Goal: Task Accomplishment & Management: Use online tool/utility

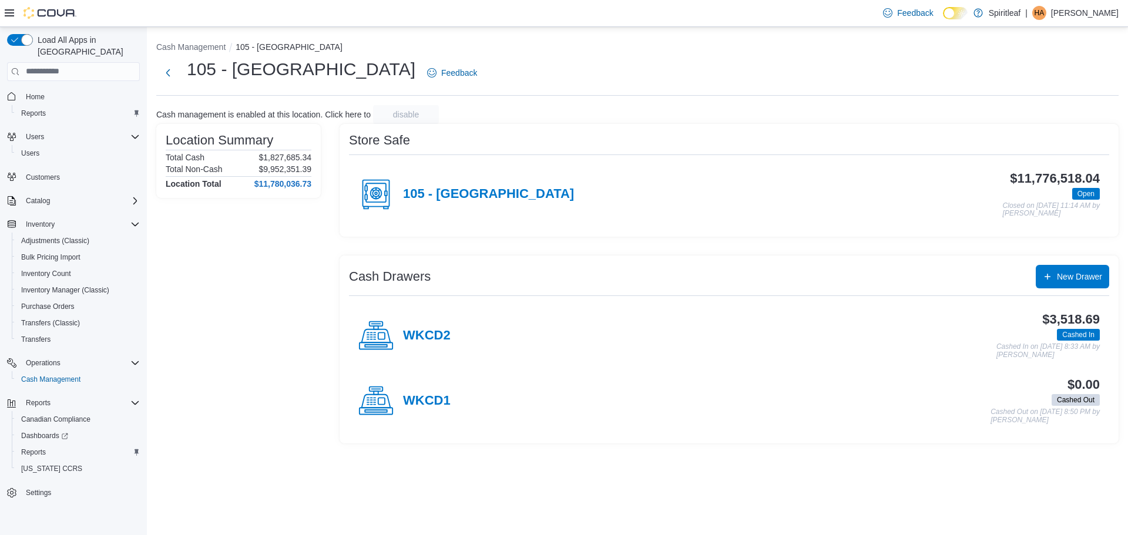
click at [425, 325] on div "WKCD2" at bounding box center [404, 335] width 92 height 35
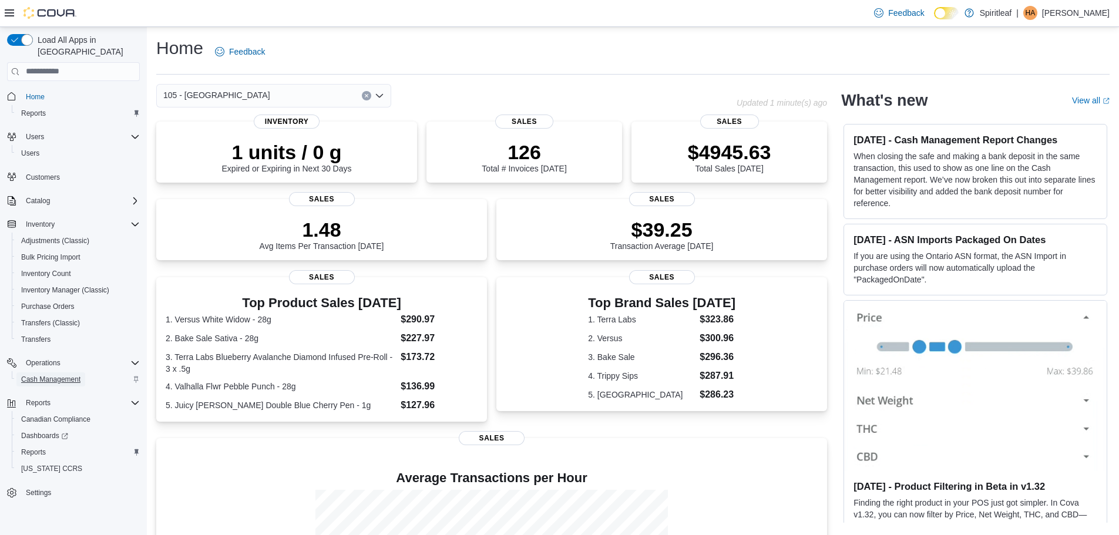
click at [55, 375] on span "Cash Management" at bounding box center [50, 379] width 59 height 9
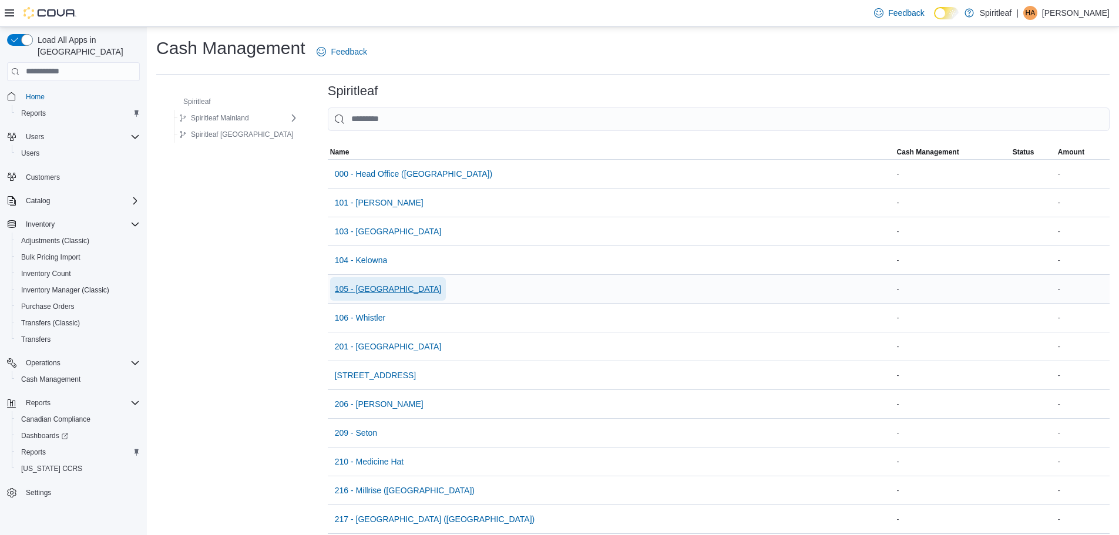
click at [340, 291] on span "105 - [GEOGRAPHIC_DATA]" at bounding box center [388, 289] width 107 height 12
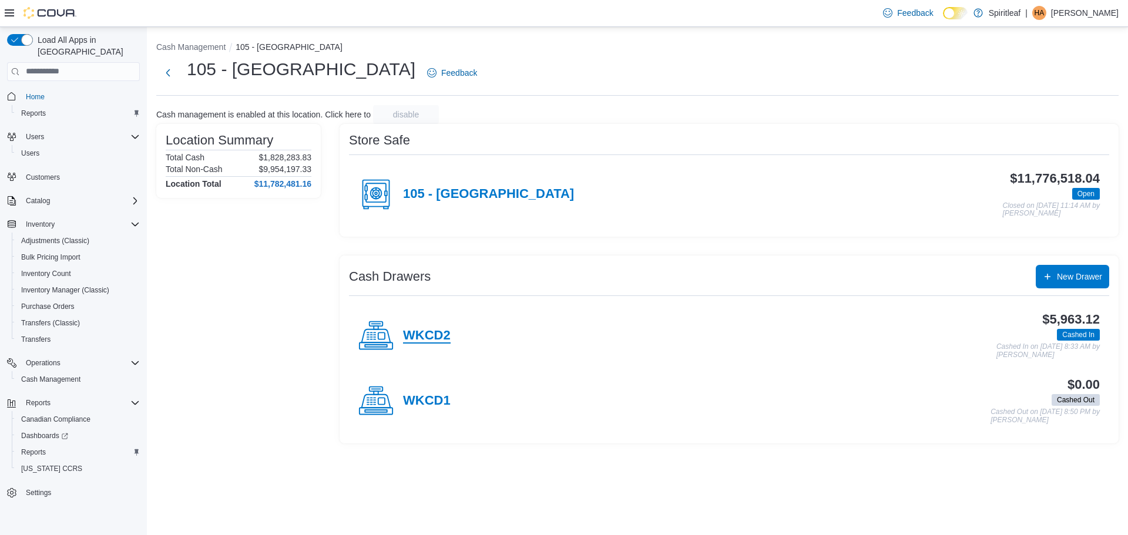
click at [414, 331] on h4 "WKCD2" at bounding box center [427, 335] width 48 height 15
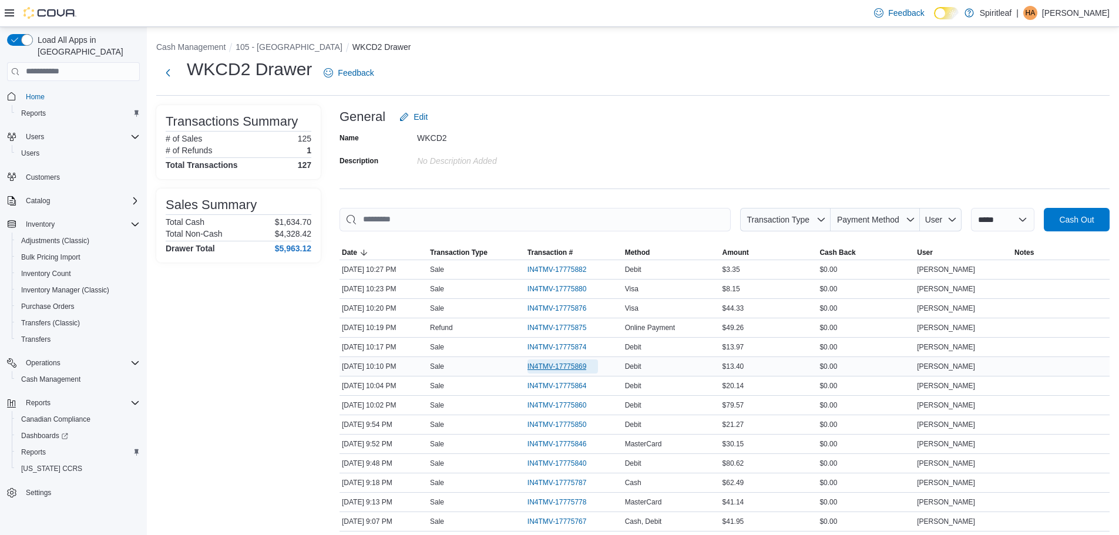
click at [570, 362] on span "IN4TMV-17775869" at bounding box center [556, 366] width 59 height 9
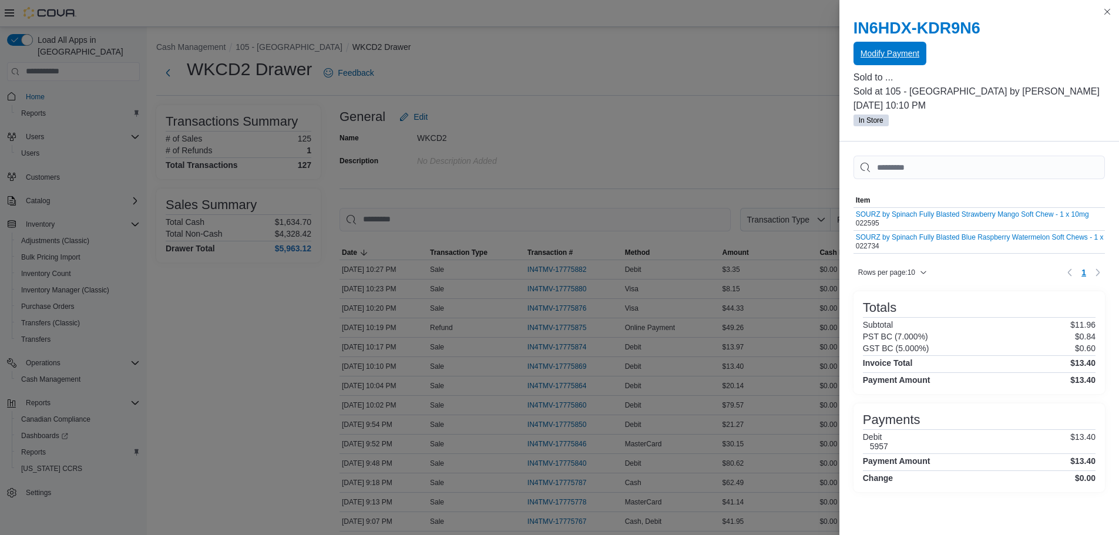
click at [882, 50] on span "Modify Payment" at bounding box center [889, 54] width 59 height 12
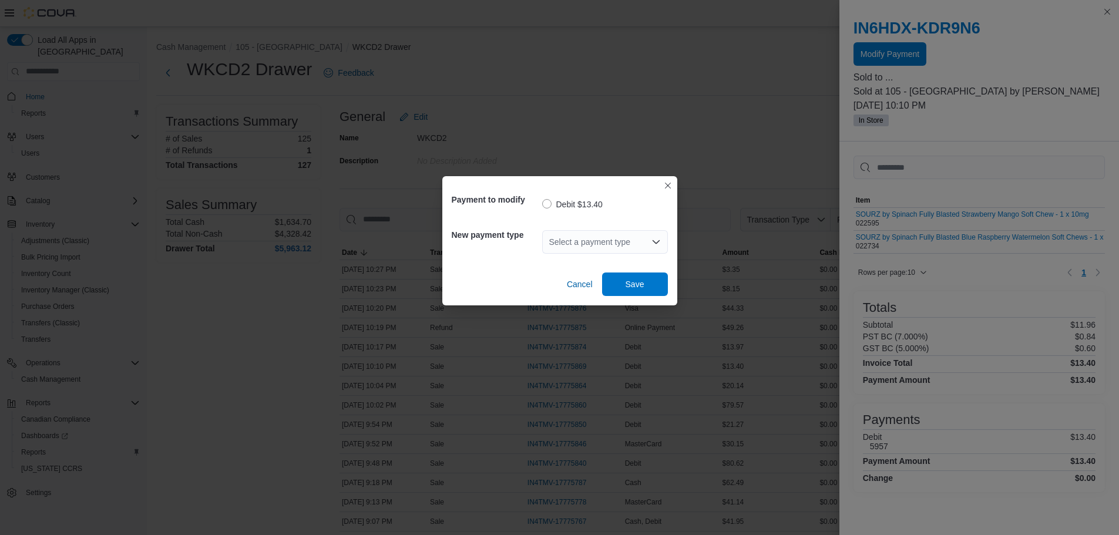
click at [640, 238] on div "Select a payment type" at bounding box center [605, 241] width 126 height 23
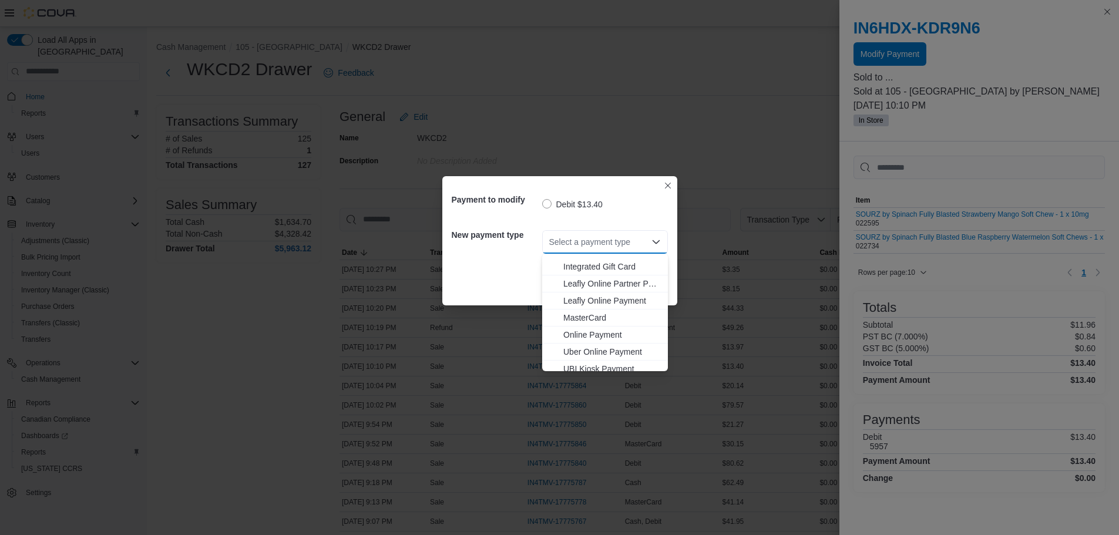
scroll to position [104, 0]
click at [594, 272] on span "MasterCard" at bounding box center [611, 277] width 97 height 12
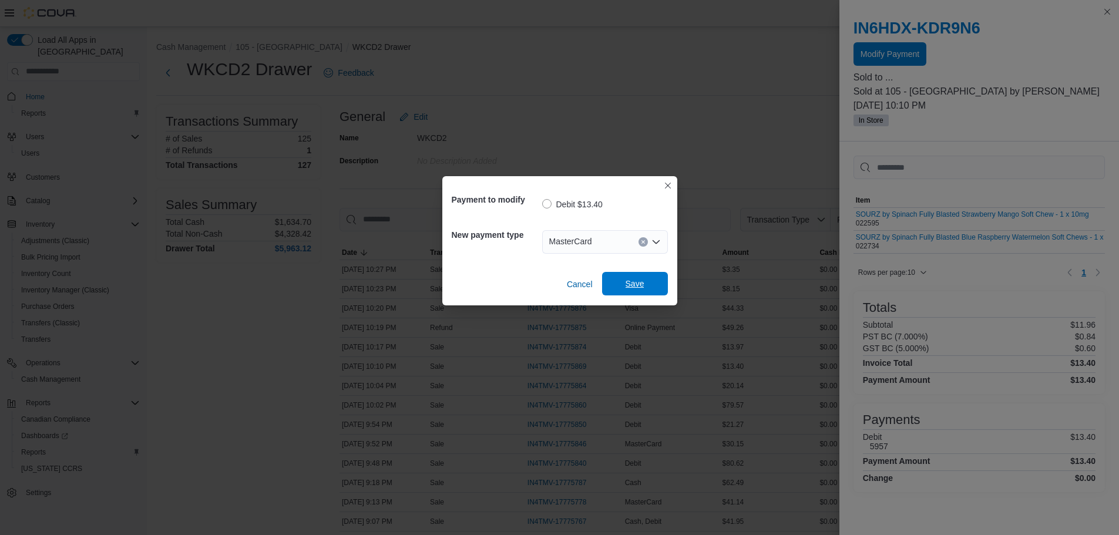
scroll to position [59, 0]
click at [635, 293] on span "Save" at bounding box center [635, 283] width 52 height 23
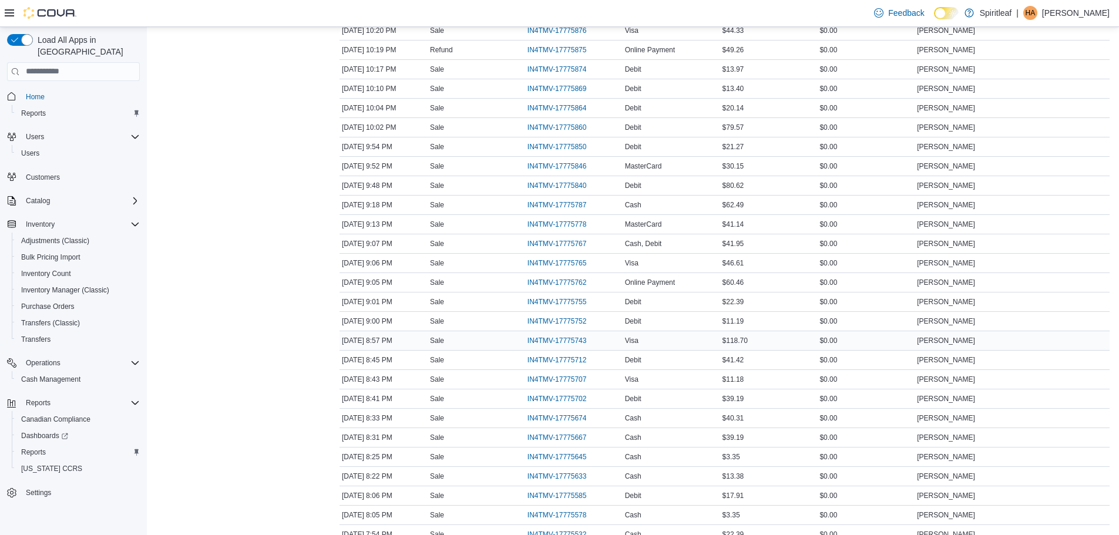
scroll to position [304, 0]
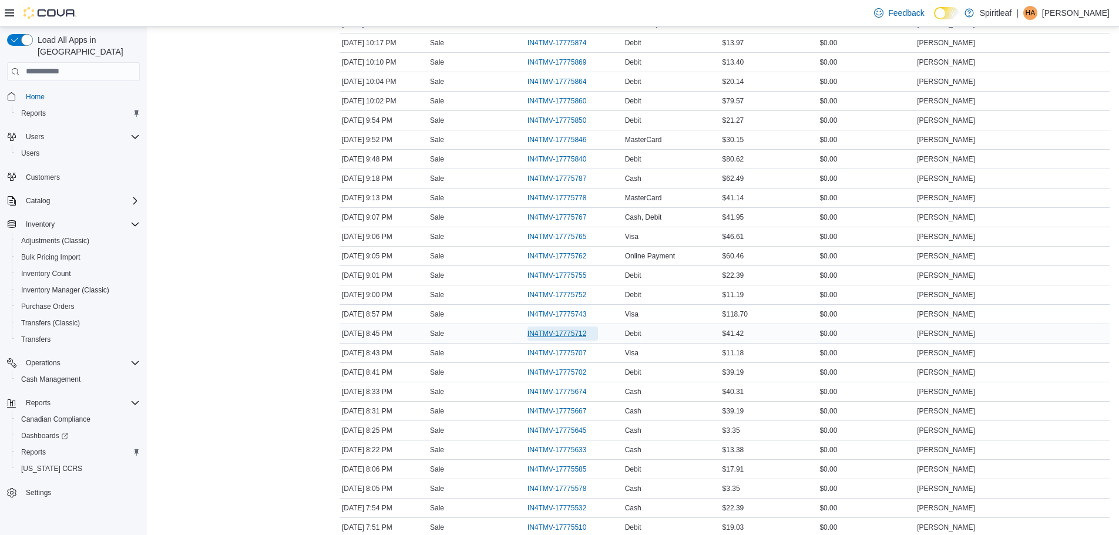
click at [569, 338] on span "IN4TMV-17775712" at bounding box center [556, 333] width 59 height 9
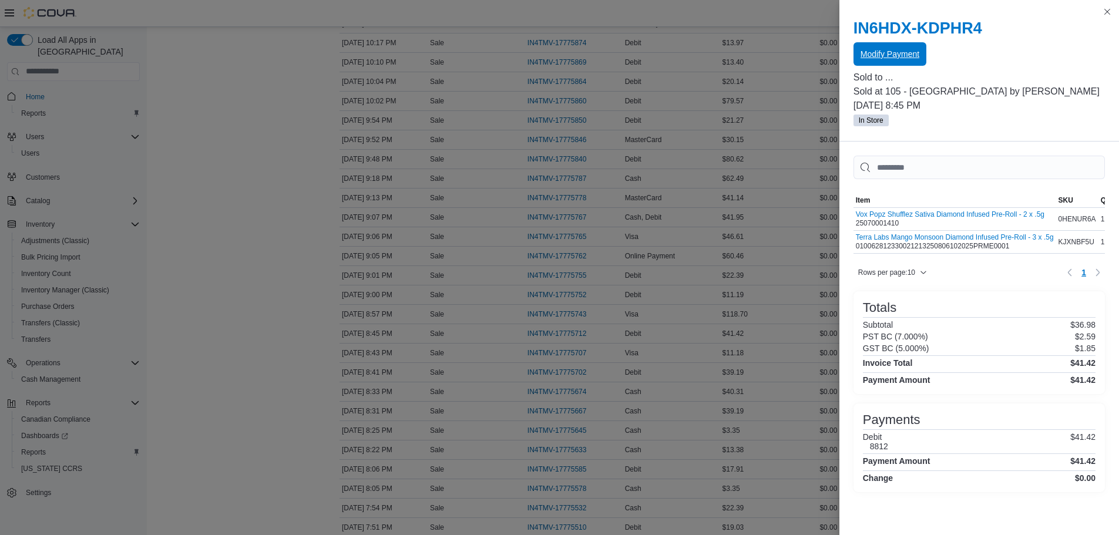
drag, startPoint x: 920, startPoint y: 54, endPoint x: 929, endPoint y: 54, distance: 8.8
click at [925, 54] on div "Modify Payment" at bounding box center [978, 53] width 251 height 23
click at [909, 53] on span "Modify Payment" at bounding box center [889, 54] width 59 height 12
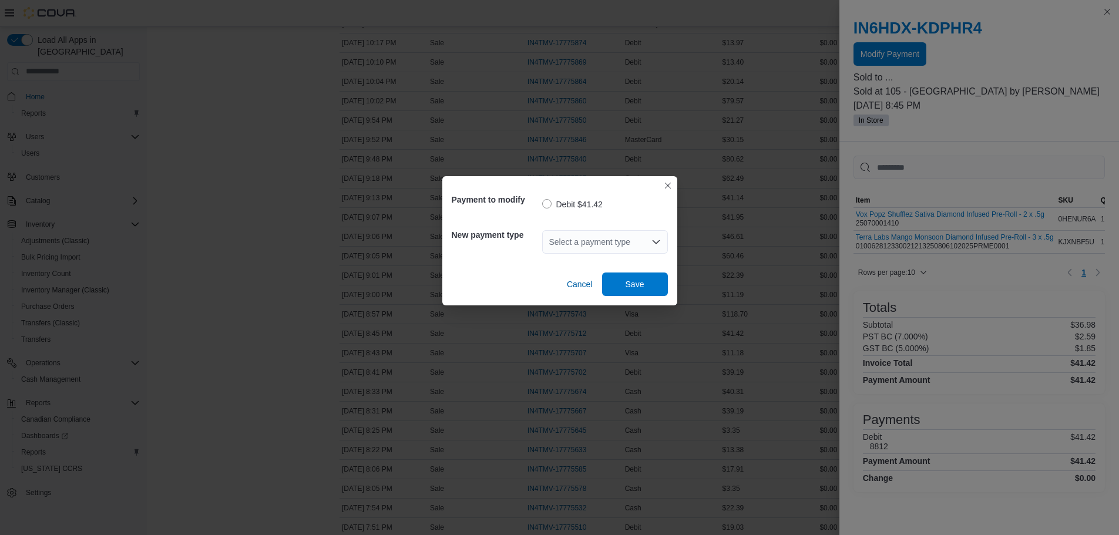
click at [560, 231] on div "Select a payment type" at bounding box center [605, 241] width 126 height 23
click at [616, 233] on div "Select a payment type Combo box. Selected. Combo box input. Select a payment ty…" at bounding box center [605, 241] width 126 height 23
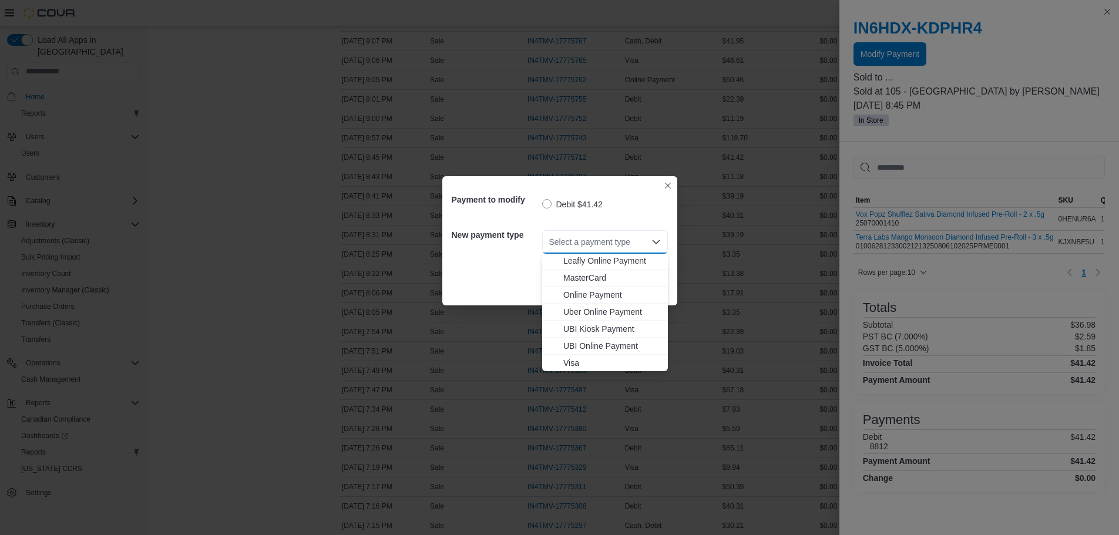
scroll to position [104, 0]
click at [585, 357] on span "Visa" at bounding box center [611, 362] width 97 height 12
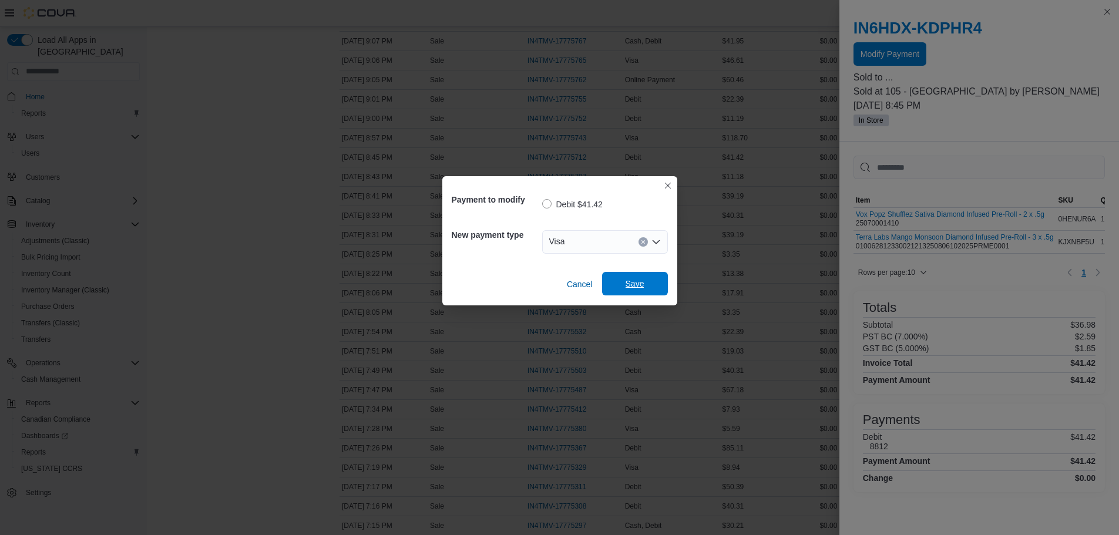
click at [624, 281] on span "Save" at bounding box center [635, 283] width 52 height 23
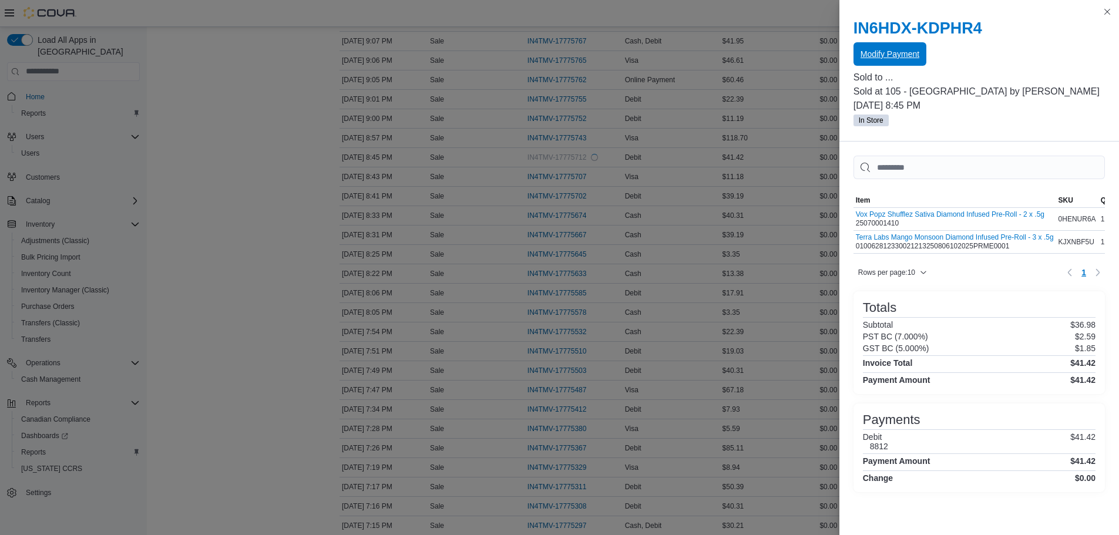
scroll to position [0, 0]
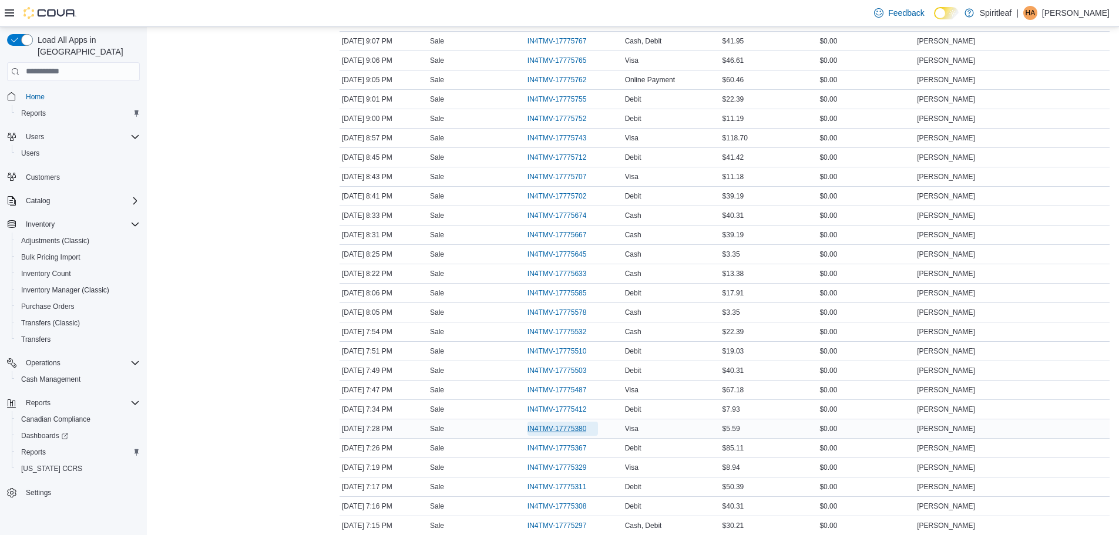
click at [560, 422] on span "IN4TMV-17775380" at bounding box center [562, 429] width 71 height 14
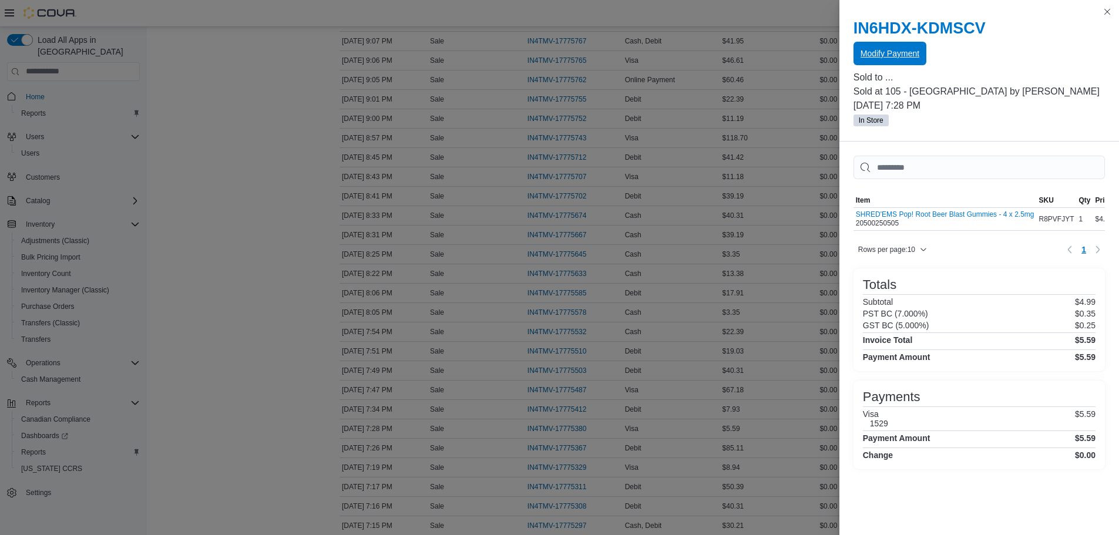
click at [878, 53] on span "Modify Payment" at bounding box center [889, 54] width 59 height 12
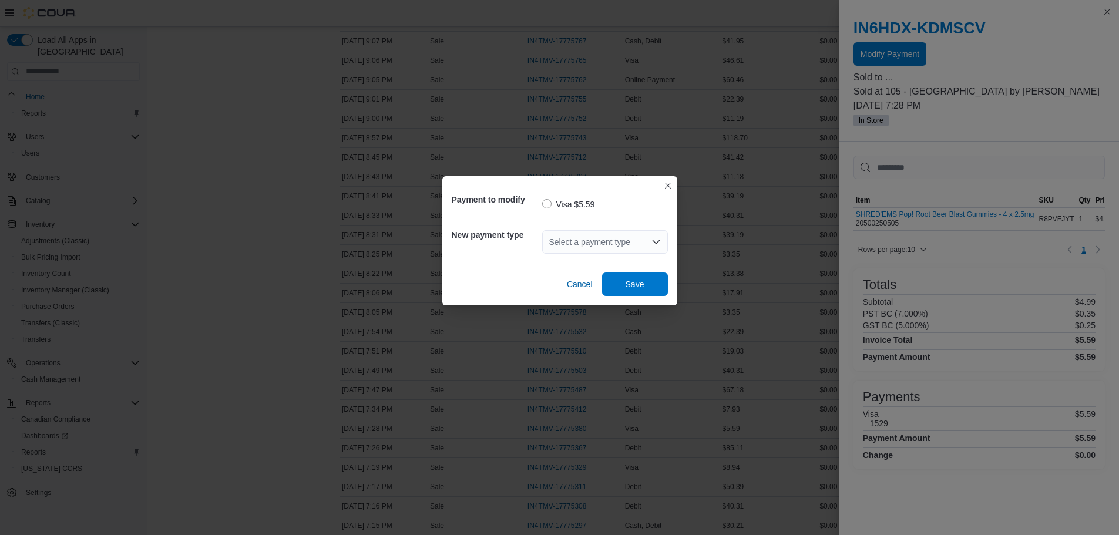
click at [631, 244] on div "Select a payment type" at bounding box center [605, 241] width 126 height 23
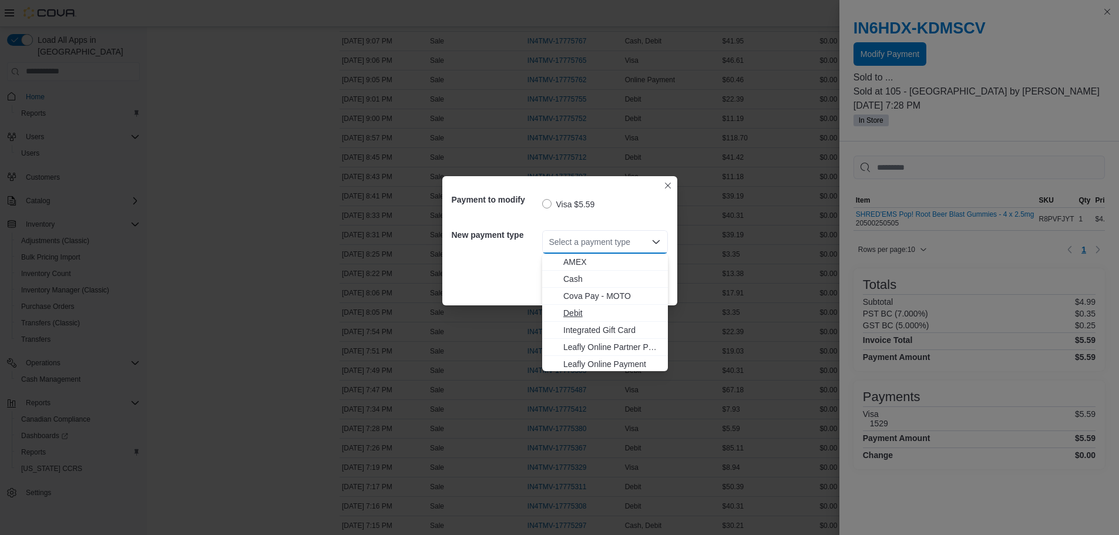
click at [586, 308] on span "Debit" at bounding box center [611, 313] width 97 height 12
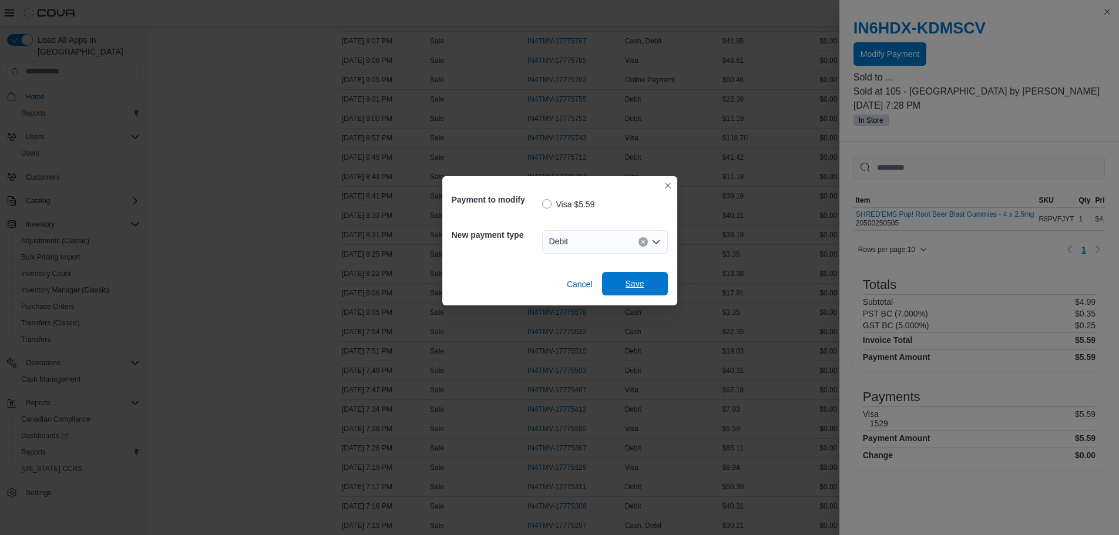
click at [642, 272] on span "Save" at bounding box center [635, 283] width 52 height 23
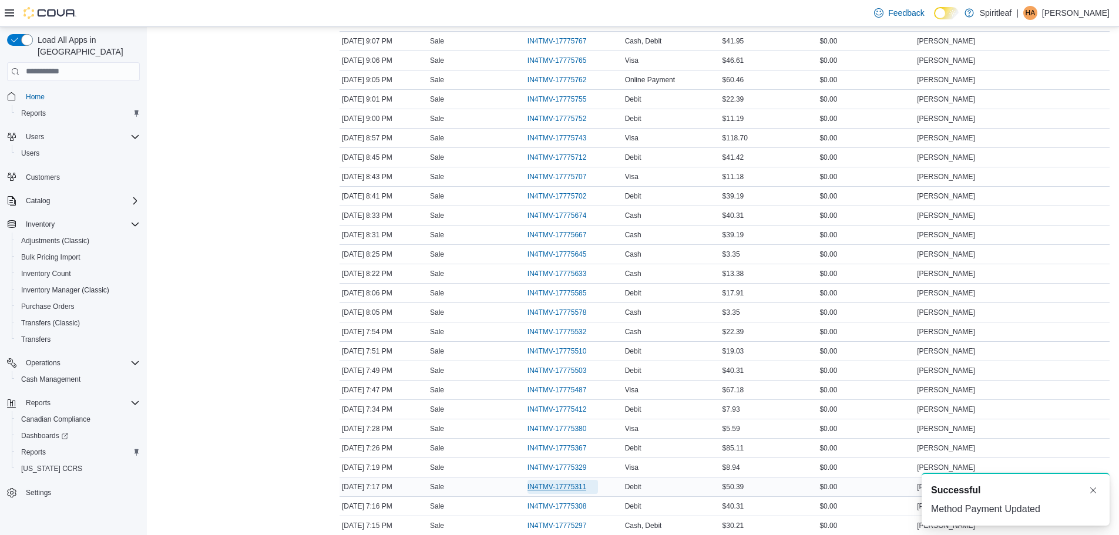
click at [581, 483] on span "IN4TMV-17775311" at bounding box center [556, 486] width 59 height 9
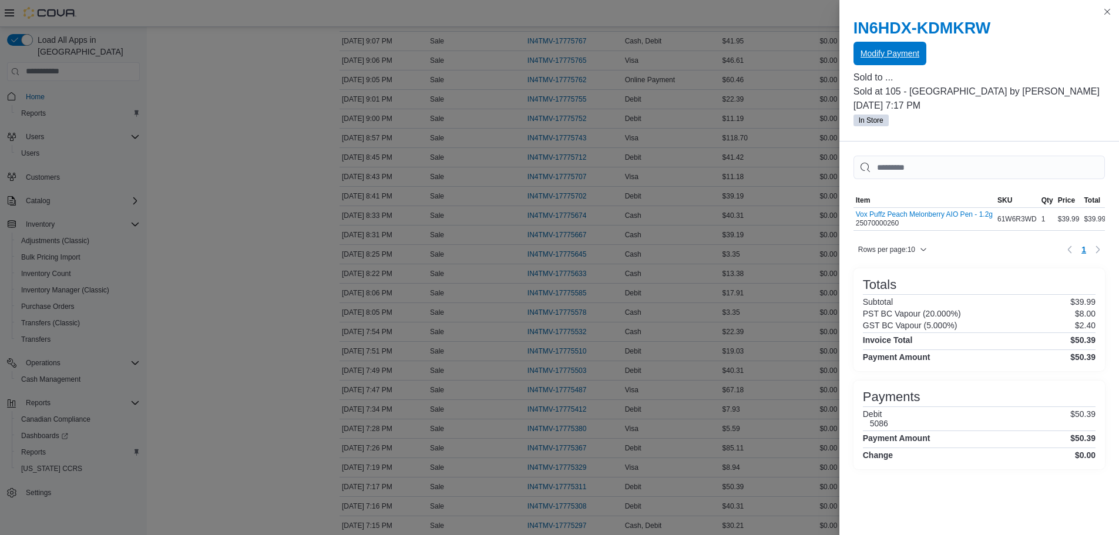
click at [867, 55] on span "Modify Payment" at bounding box center [889, 54] width 59 height 12
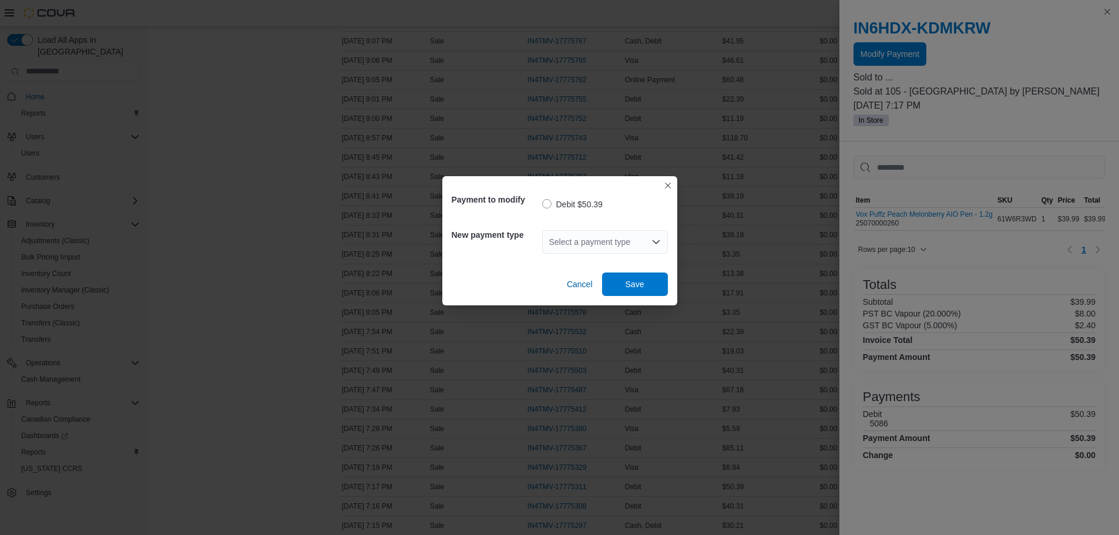
click at [593, 240] on div "Select a payment type" at bounding box center [605, 241] width 126 height 23
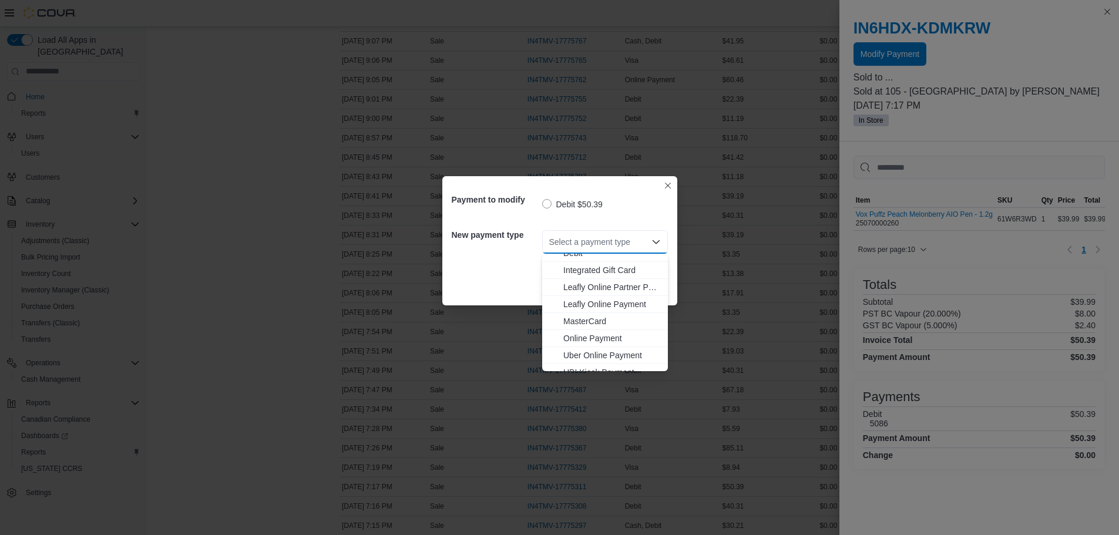
scroll to position [104, 0]
click at [587, 280] on span "MasterCard" at bounding box center [611, 277] width 97 height 12
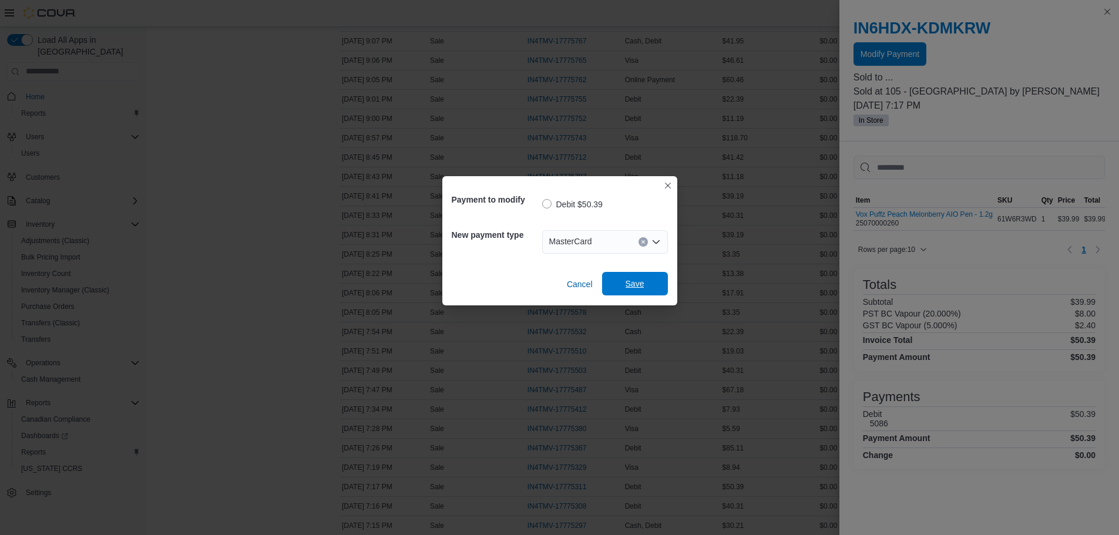
click at [631, 274] on span "Save" at bounding box center [635, 283] width 52 height 23
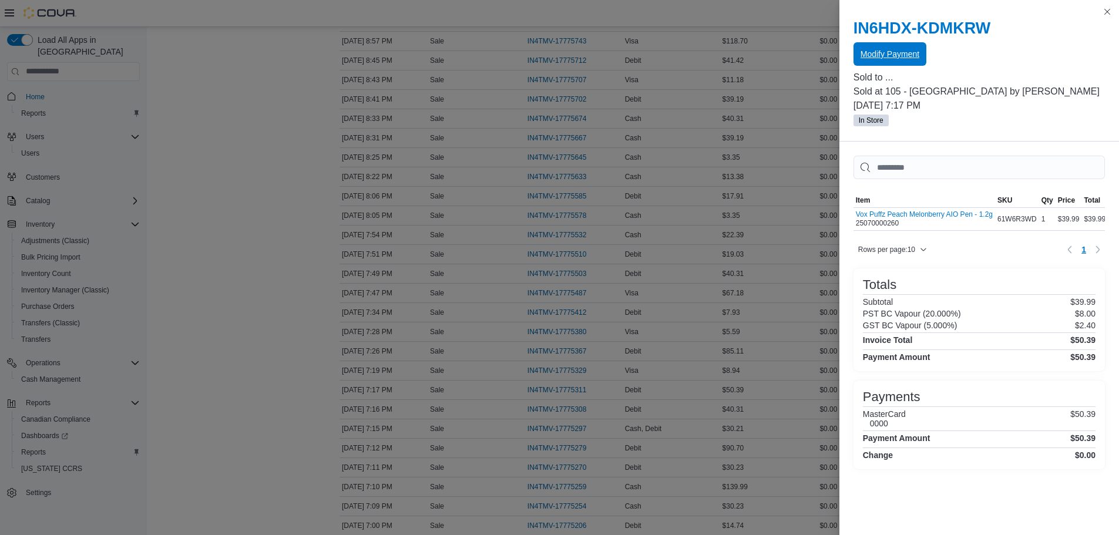
scroll to position [598, 0]
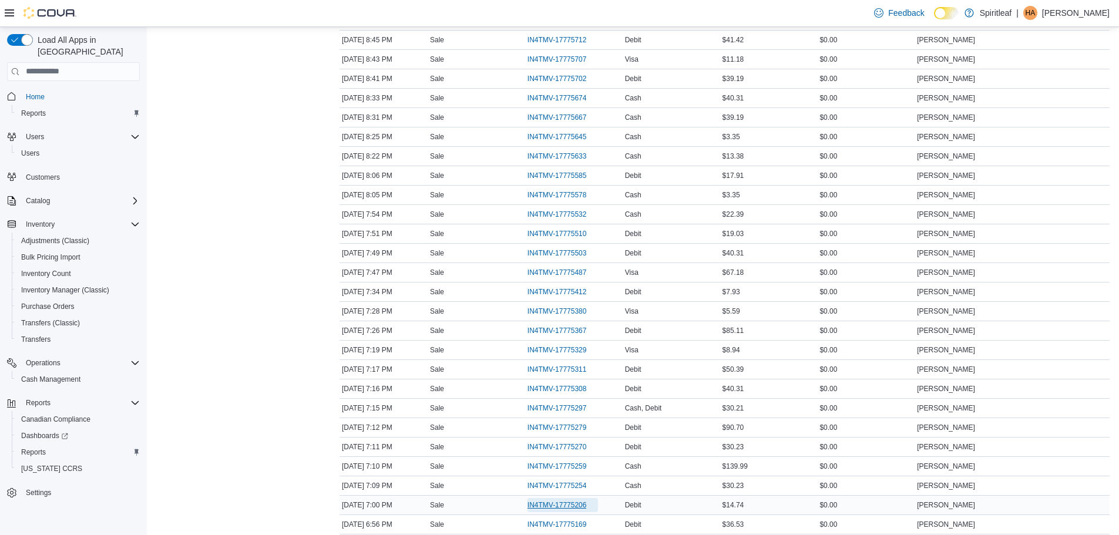
click at [564, 507] on span "IN4TMV-17775206" at bounding box center [556, 504] width 59 height 9
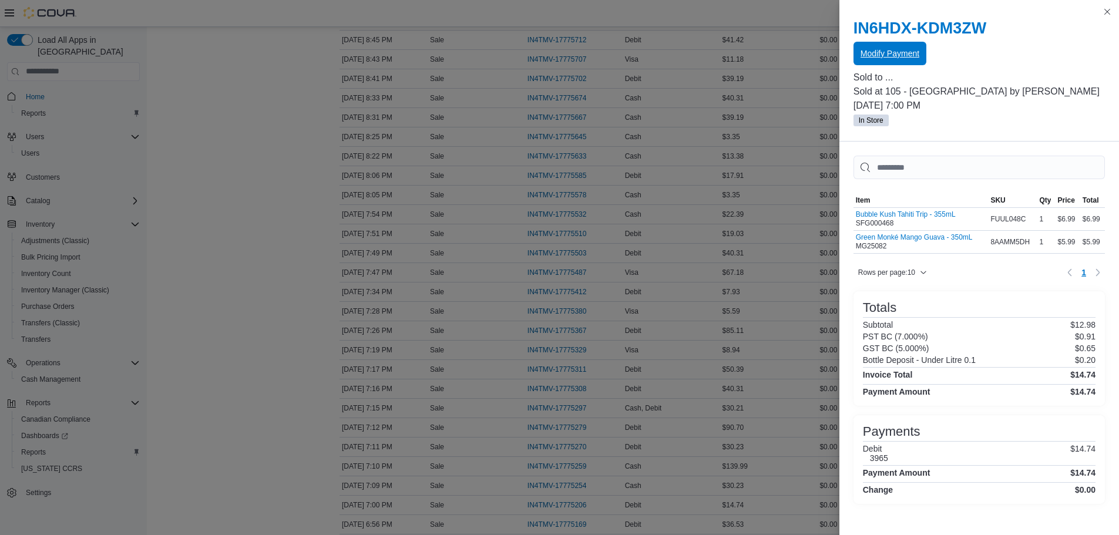
click at [883, 58] on span "Modify Payment" at bounding box center [889, 54] width 59 height 12
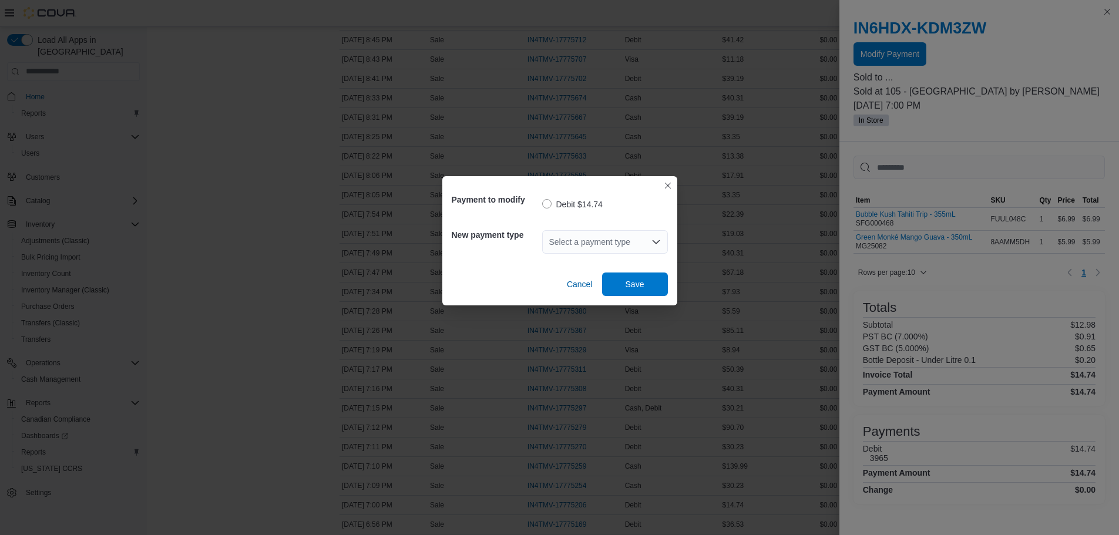
click at [887, 52] on div "Payment to modify Debit $14.74 New payment type Select a payment type Cancel Sa…" at bounding box center [559, 267] width 1119 height 535
drag, startPoint x: 887, startPoint y: 52, endPoint x: 557, endPoint y: 210, distance: 365.9
click at [557, 210] on div "Payment to modify Debit $14.74 New payment type Select a payment type Cancel Sa…" at bounding box center [559, 267] width 1119 height 535
click at [577, 234] on div "Select a payment type" at bounding box center [605, 241] width 126 height 23
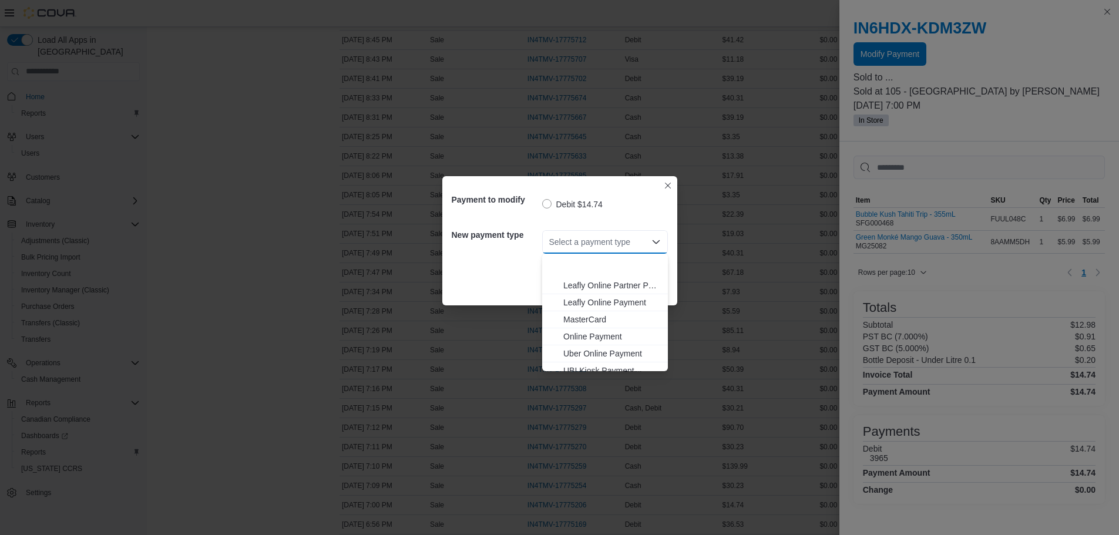
scroll to position [104, 0]
click at [603, 272] on span "MasterCard" at bounding box center [611, 277] width 97 height 12
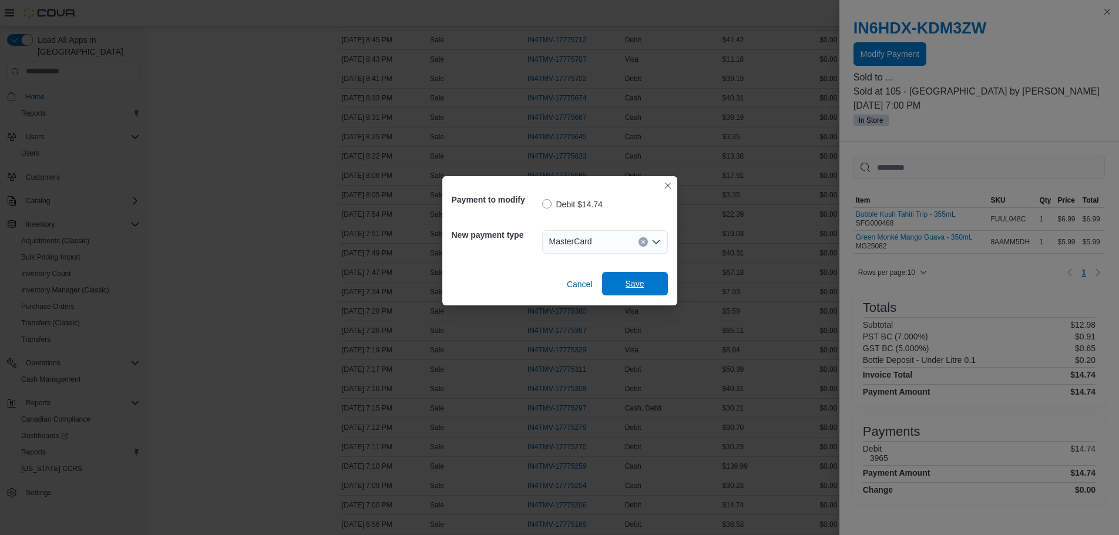
click at [630, 280] on span "Save" at bounding box center [634, 284] width 19 height 12
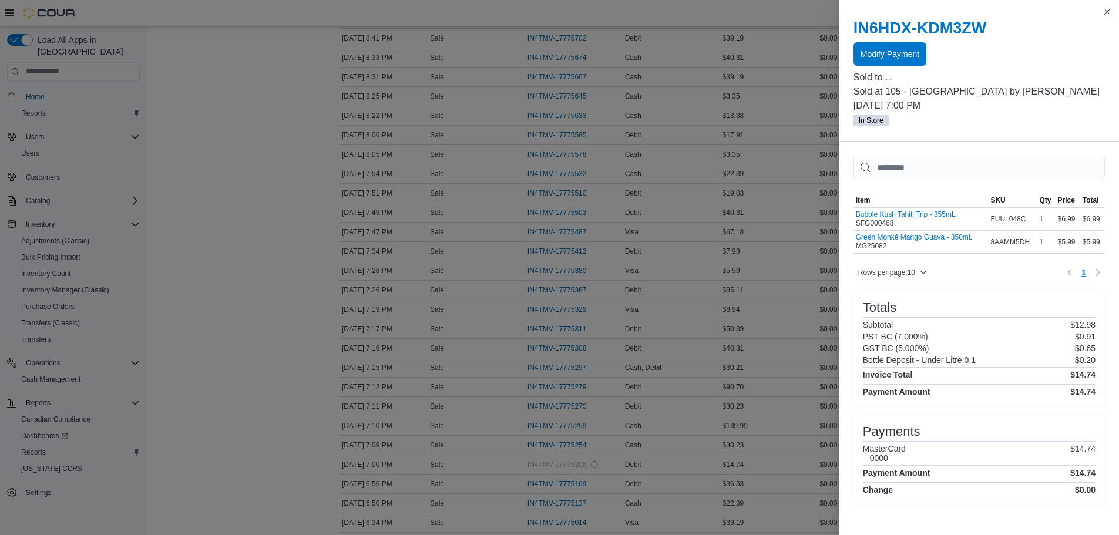
scroll to position [715, 0]
click at [580, 439] on span "IN4TMV-17775014" at bounding box center [562, 446] width 71 height 14
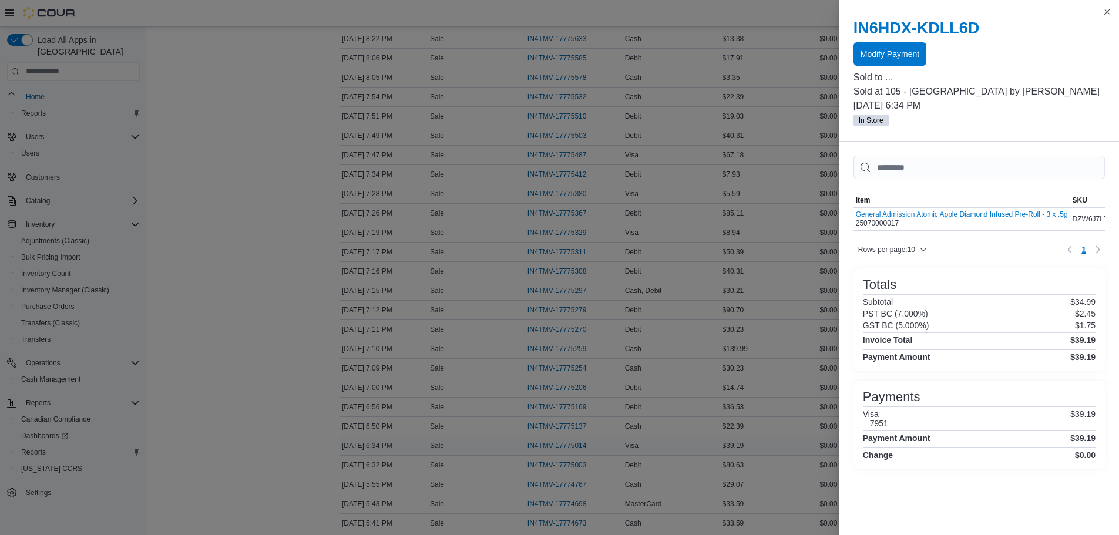
drag, startPoint x: 577, startPoint y: 443, endPoint x: 564, endPoint y: 442, distance: 12.5
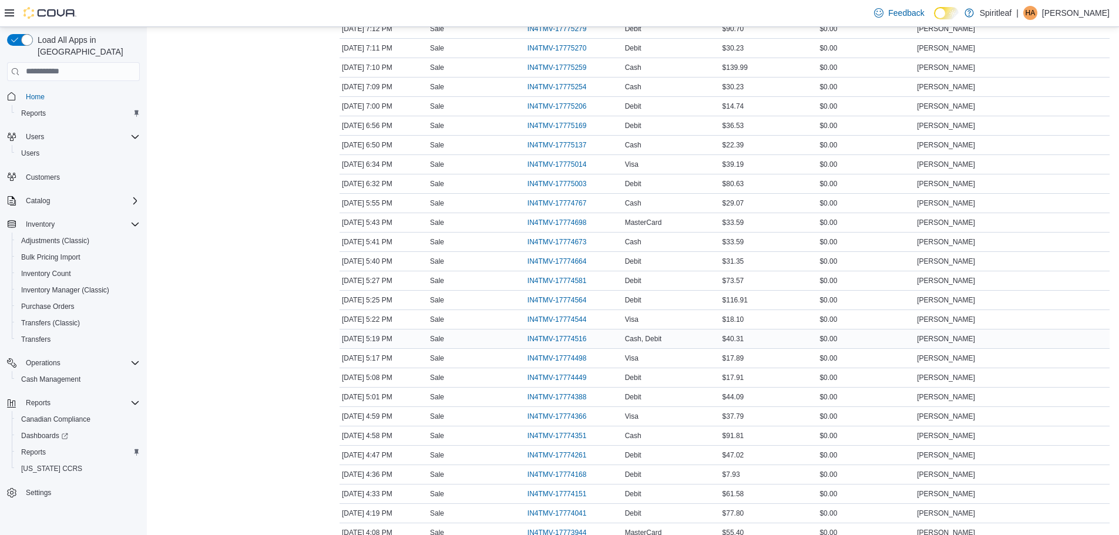
scroll to position [1009, 0]
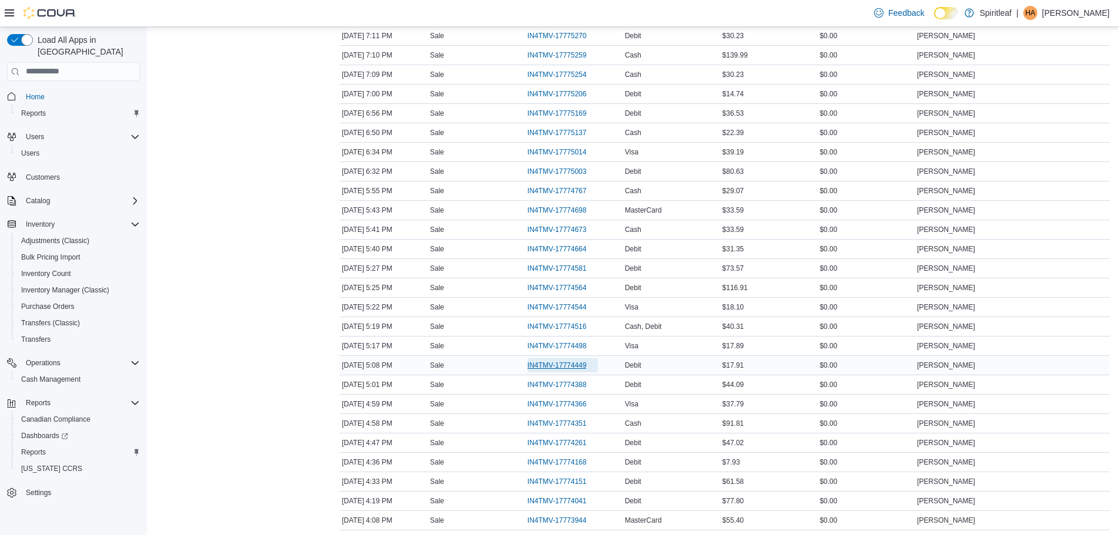
click at [584, 358] on span "IN4TMV-17774449" at bounding box center [562, 365] width 71 height 14
drag, startPoint x: 560, startPoint y: 340, endPoint x: 566, endPoint y: 339, distance: 6.5
click at [566, 339] on span "IN4TMV-17774498" at bounding box center [562, 346] width 71 height 14
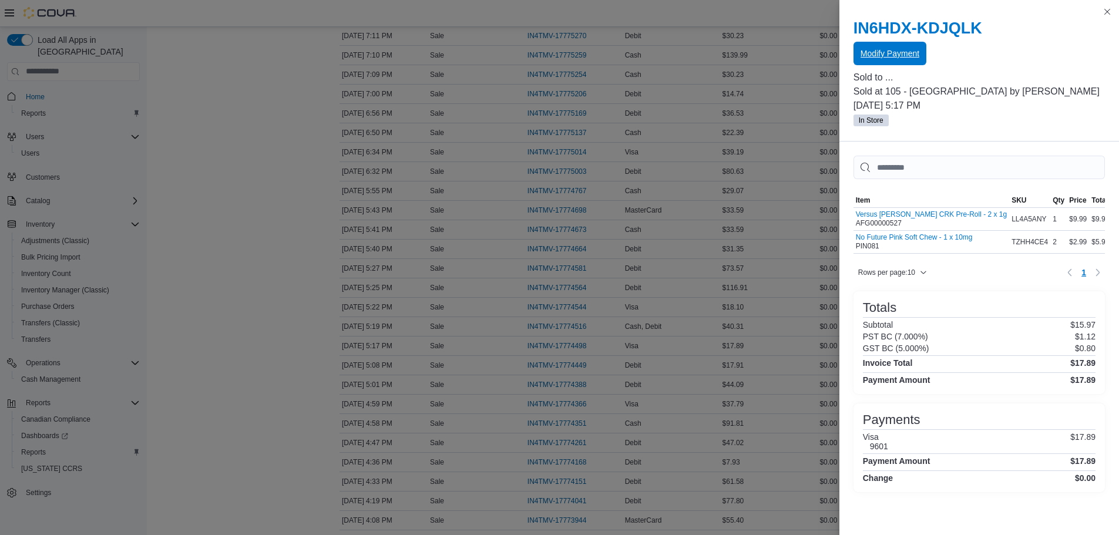
click at [909, 43] on span "Modify Payment" at bounding box center [889, 53] width 59 height 23
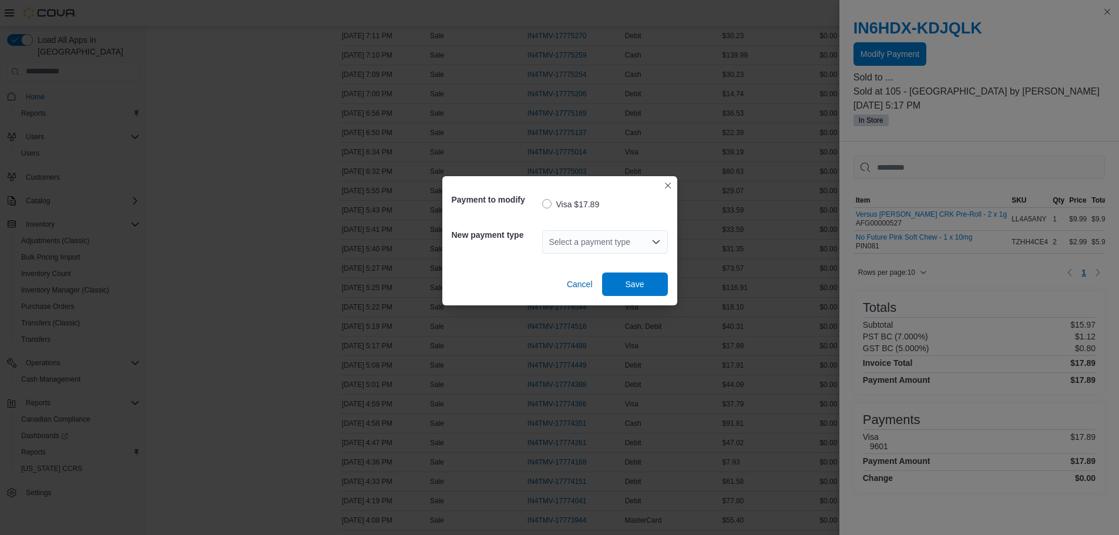
click at [732, 235] on div "Payment to modify Visa $17.89 New payment type Select a payment type Cancel Save" at bounding box center [559, 267] width 1119 height 535
click at [675, 184] on div "Payment to modify Visa $17.89 New payment type Select a payment type Cancel Save" at bounding box center [559, 240] width 235 height 129
click at [679, 183] on div "Payment to modify Visa $17.89 New payment type Select a payment type Cancel Save" at bounding box center [559, 267] width 1119 height 535
click at [678, 183] on div "Payment to modify Visa $17.89 New payment type Select a payment type Cancel Save" at bounding box center [559, 267] width 1119 height 535
click at [678, 180] on div "Payment to modify Visa $17.89 New payment type Select a payment type Cancel Save" at bounding box center [559, 267] width 1119 height 535
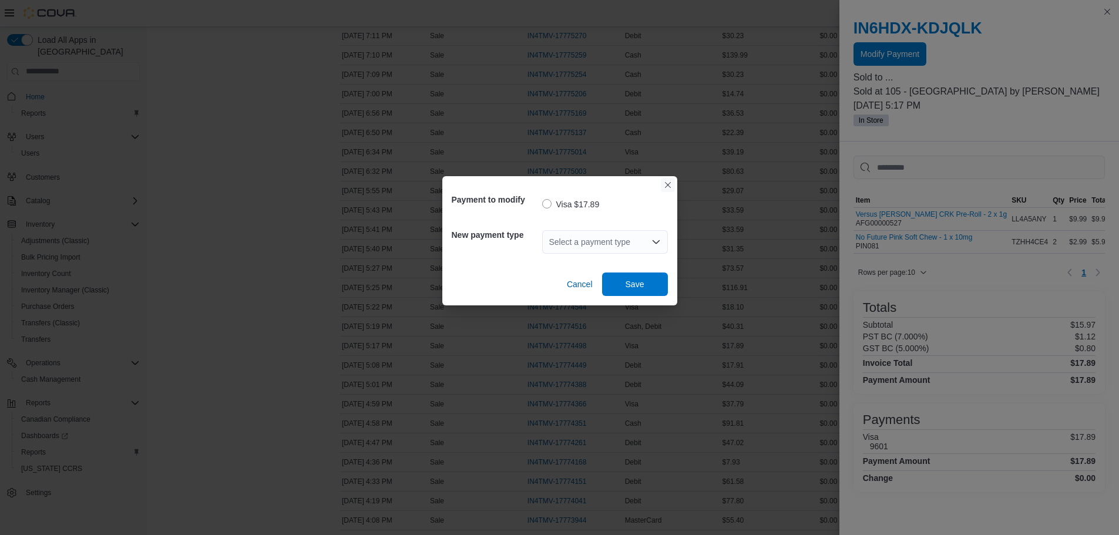
click at [673, 180] on button "Closes this modal window" at bounding box center [668, 185] width 14 height 14
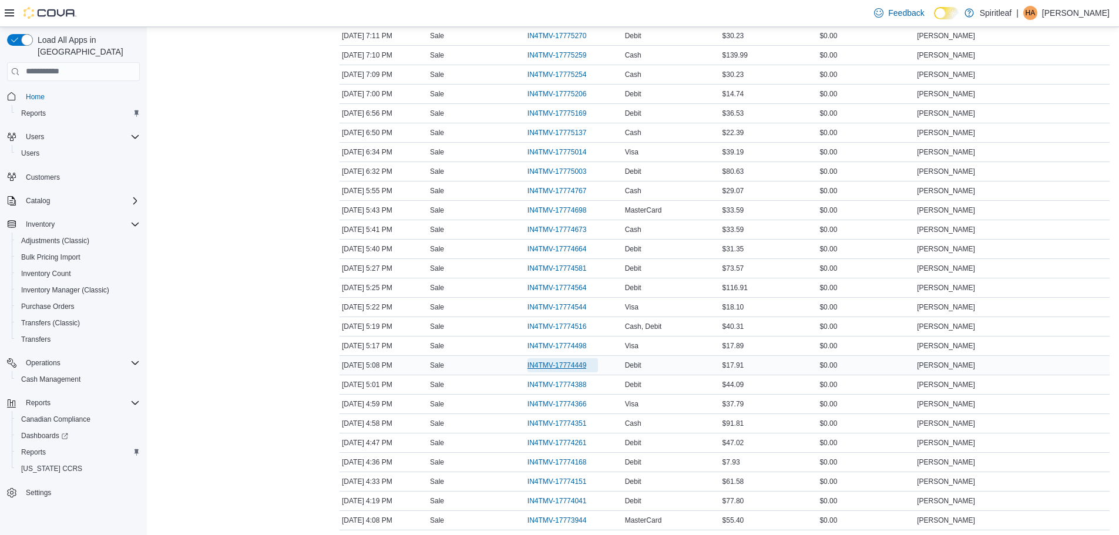
click at [531, 367] on span "IN4TMV-17774449" at bounding box center [556, 365] width 59 height 9
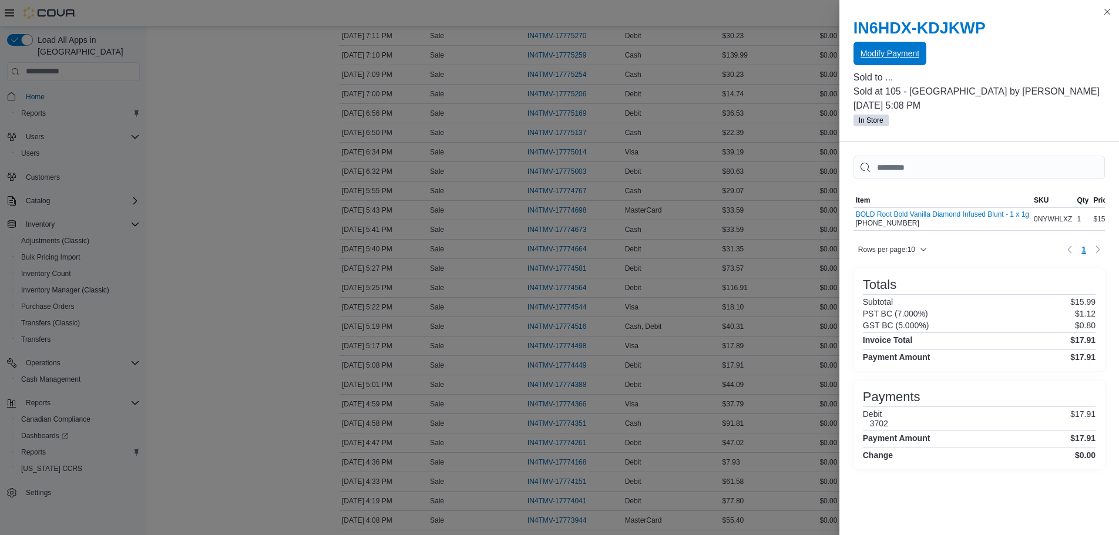
click at [881, 49] on span "Modify Payment" at bounding box center [889, 54] width 59 height 12
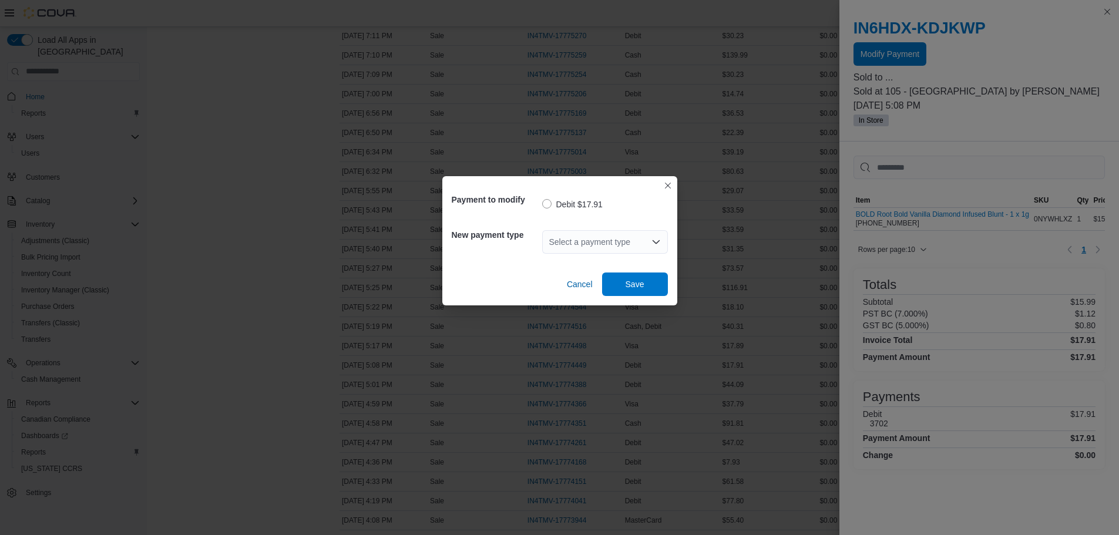
click at [605, 247] on div "Select a payment type" at bounding box center [605, 241] width 126 height 23
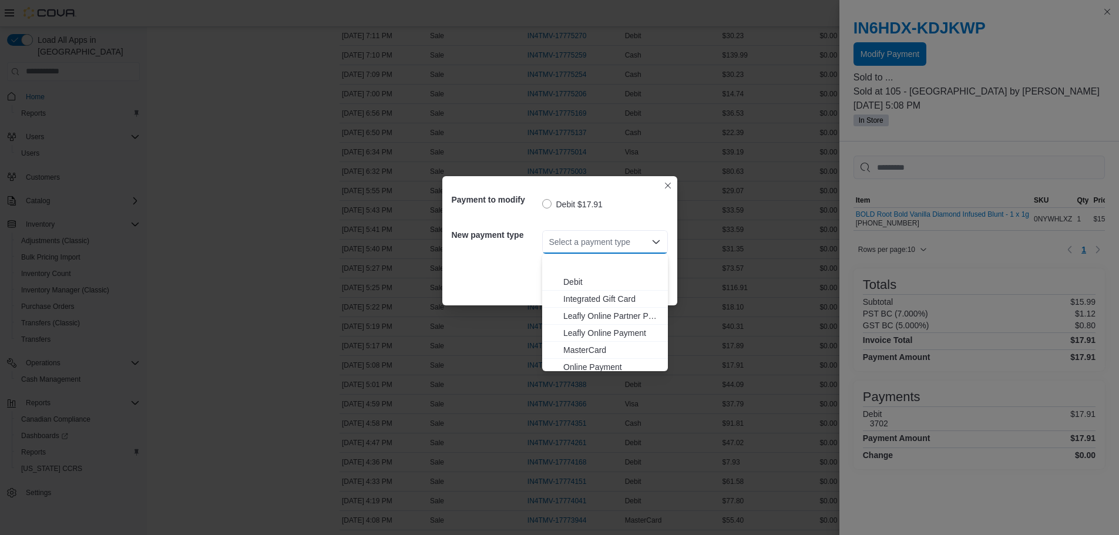
scroll to position [104, 0]
click at [581, 363] on span "Visa" at bounding box center [611, 362] width 97 height 12
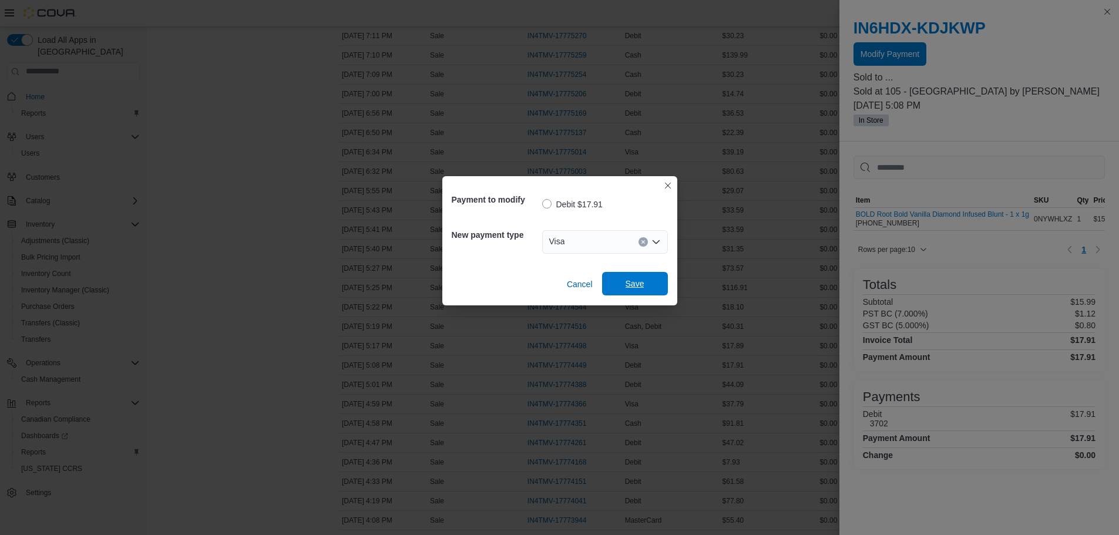
click at [647, 277] on span "Save" at bounding box center [635, 283] width 52 height 23
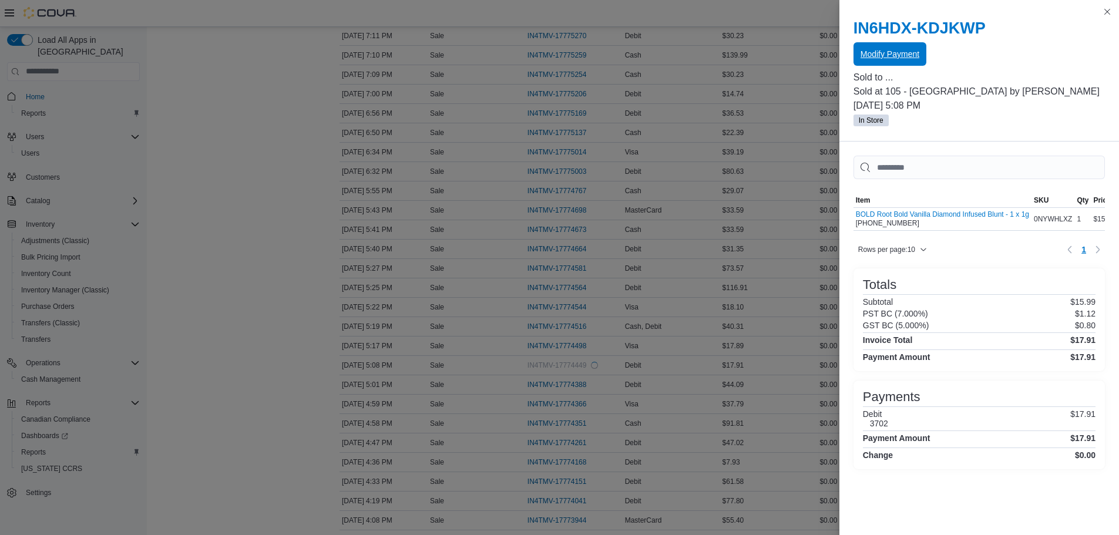
scroll to position [0, 0]
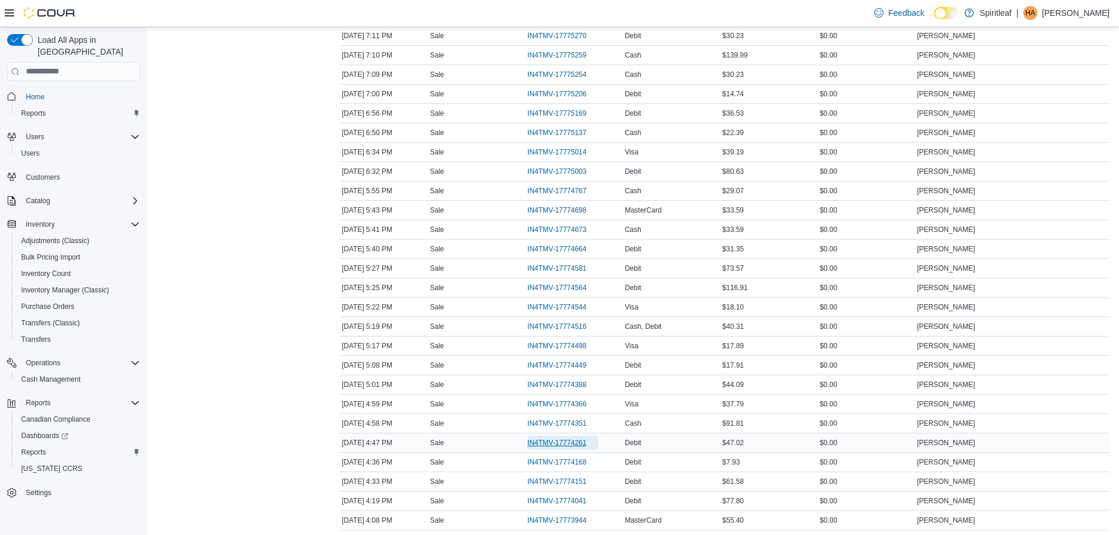
click at [578, 443] on span "IN4TMV-17774261" at bounding box center [556, 442] width 59 height 9
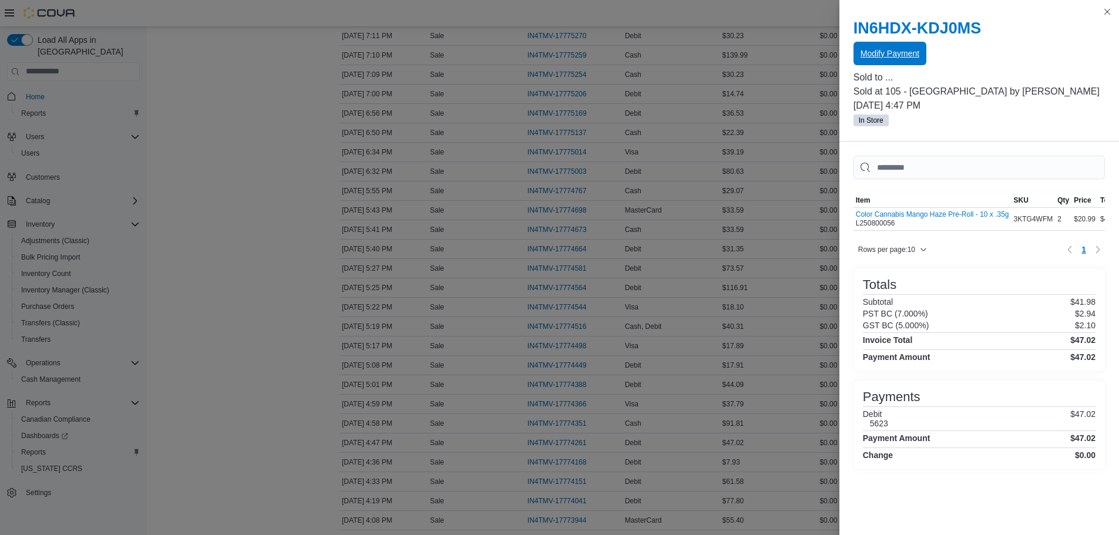
click at [879, 55] on span "Modify Payment" at bounding box center [889, 54] width 59 height 12
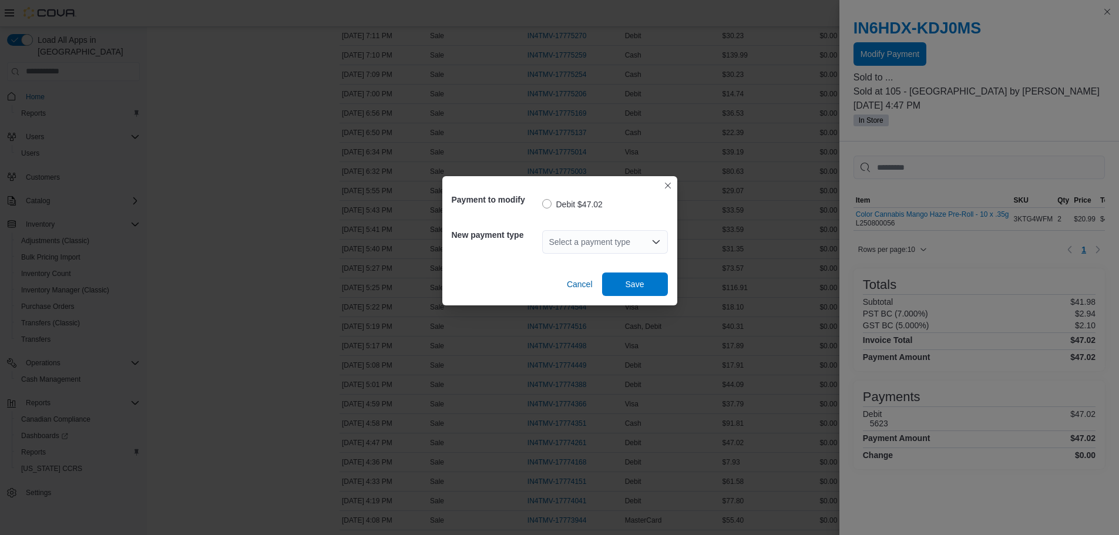
click at [614, 235] on div "Select a payment type" at bounding box center [605, 241] width 126 height 23
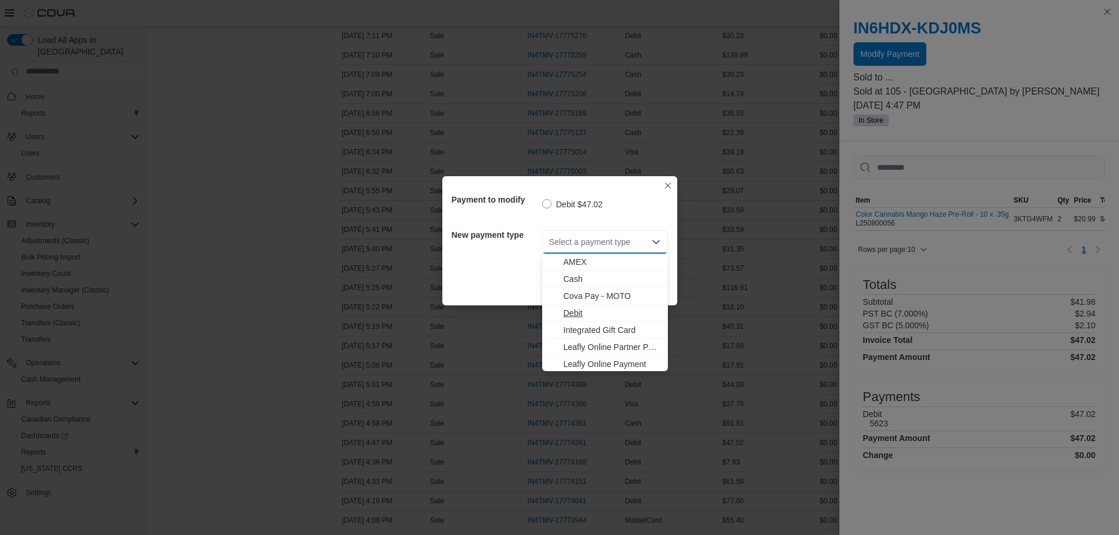
scroll to position [104, 0]
click at [603, 275] on span "MasterCard" at bounding box center [611, 277] width 97 height 12
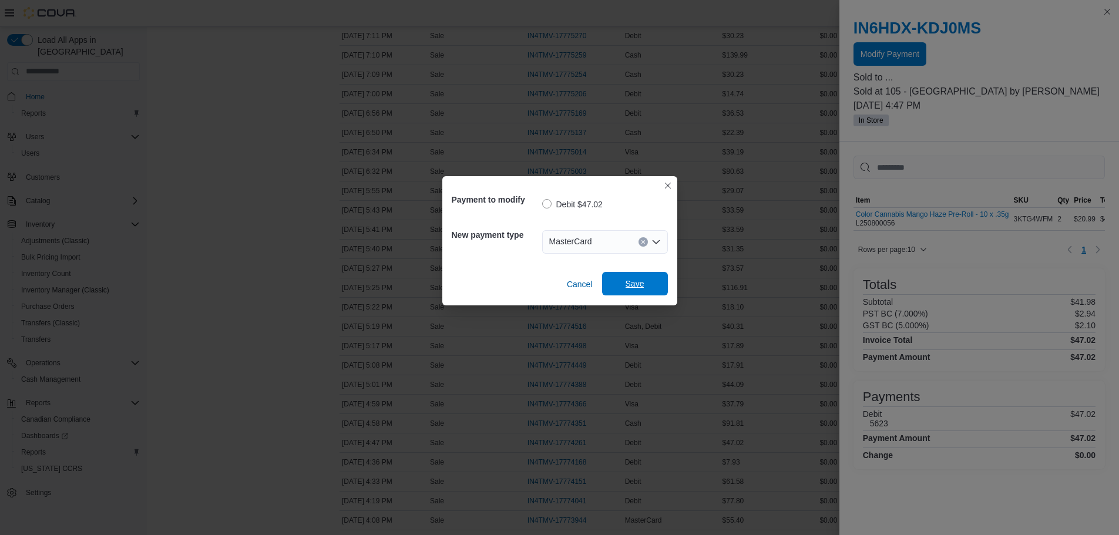
click at [624, 278] on span "Save" at bounding box center [635, 283] width 52 height 23
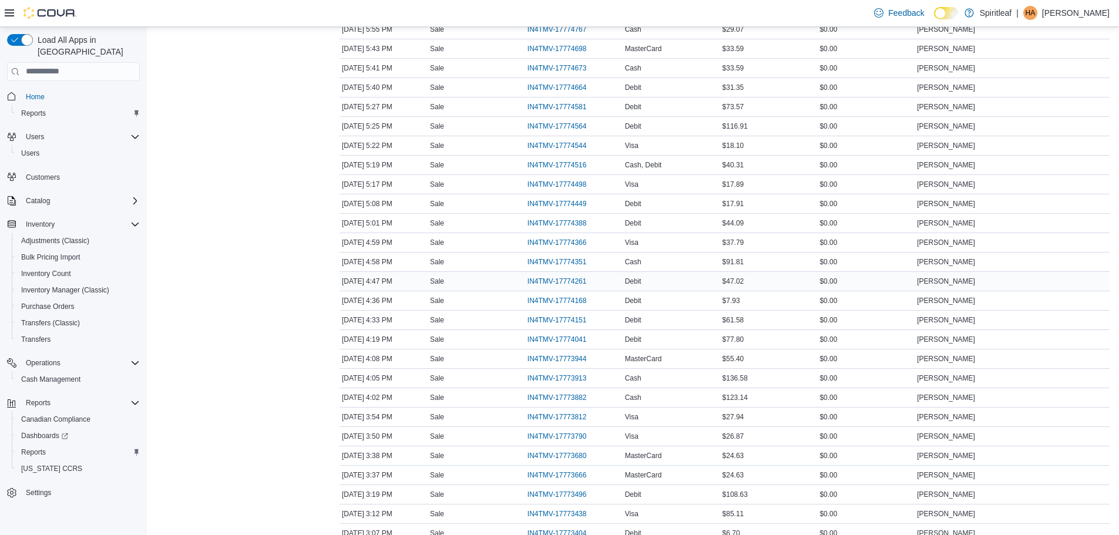
scroll to position [1185, 0]
